Goal: Information Seeking & Learning: Find specific fact

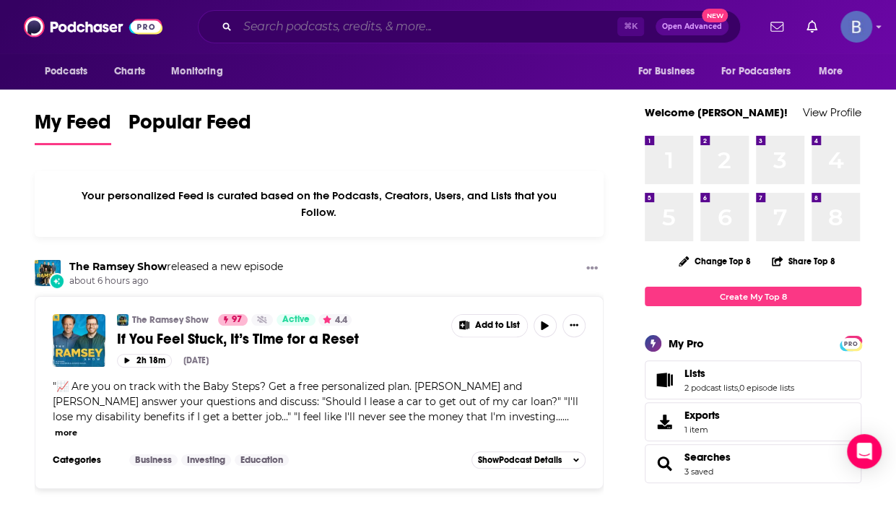
click at [344, 30] on input "Search podcasts, credits, & more..." at bounding box center [428, 26] width 380 height 23
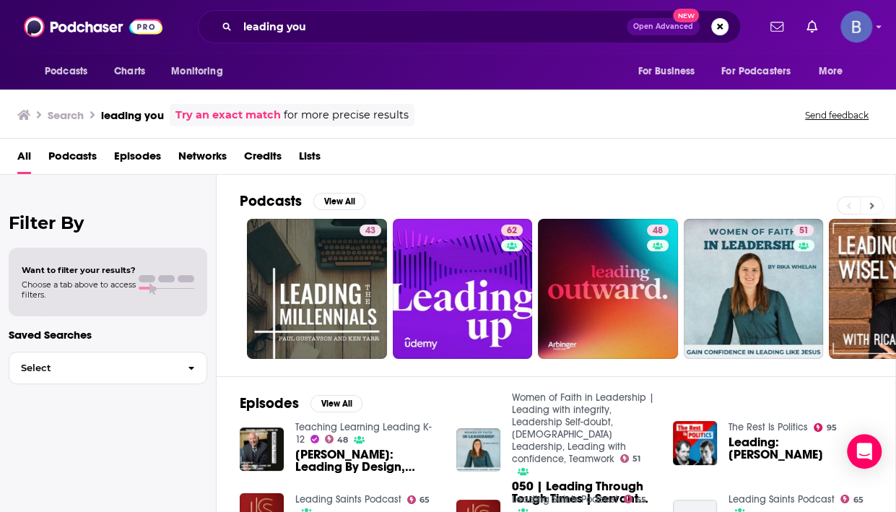
click at [875, 204] on button at bounding box center [872, 205] width 24 height 18
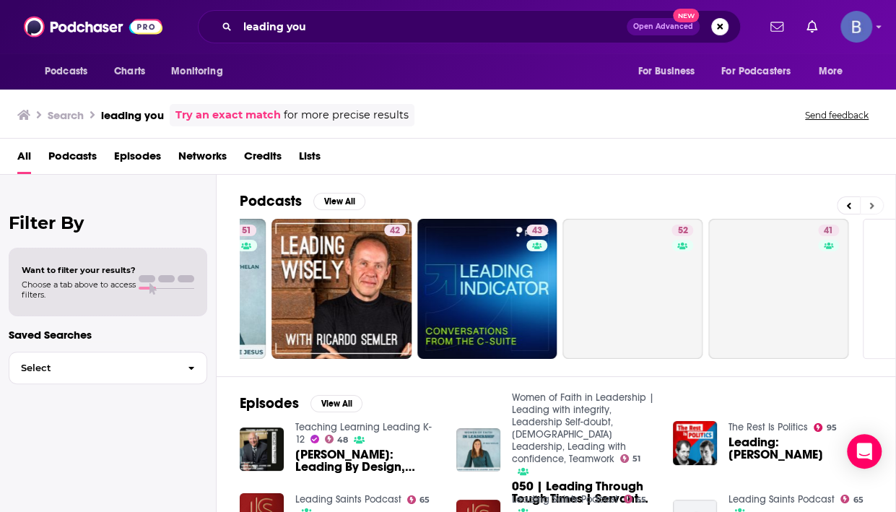
scroll to position [0, 656]
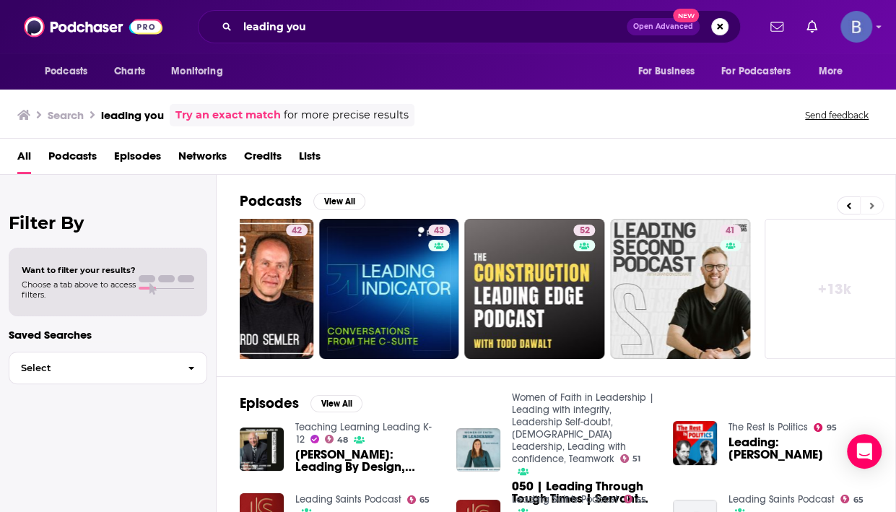
click at [875, 204] on button at bounding box center [872, 205] width 24 height 18
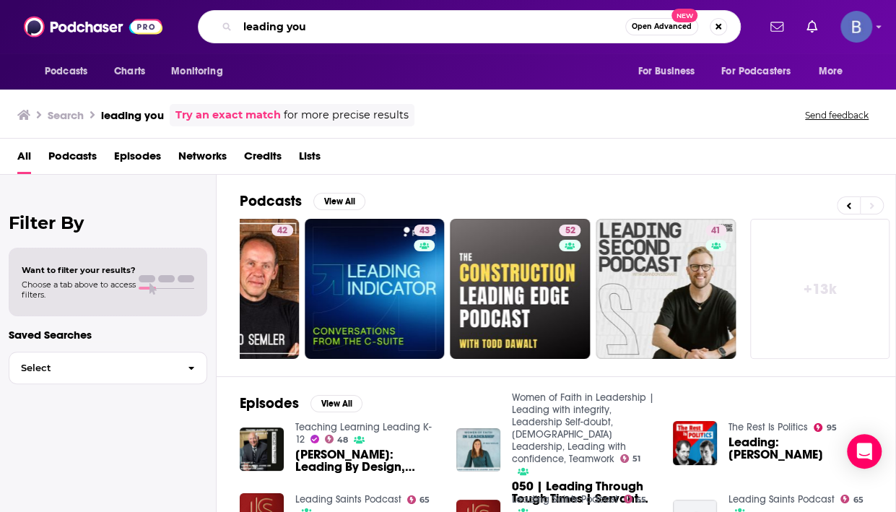
click at [367, 31] on input "leading you" at bounding box center [432, 26] width 388 height 23
type input "leading you with [PERSON_NAME] [PERSON_NAME]"
